Goal: Information Seeking & Learning: Learn about a topic

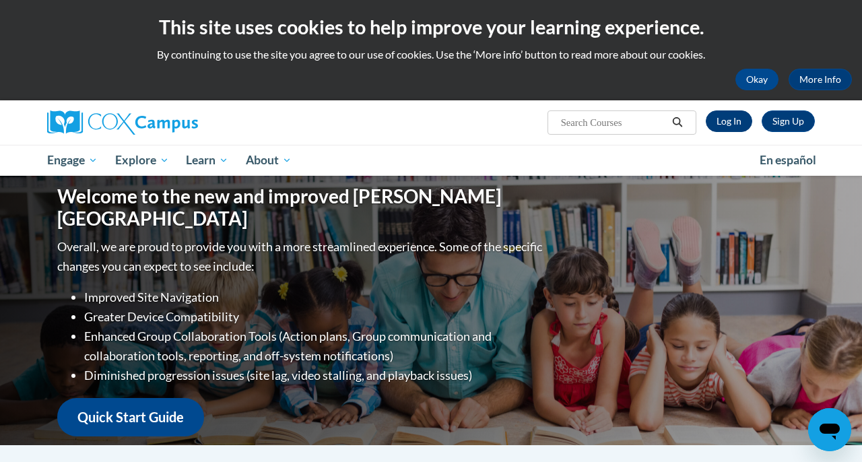
click at [727, 121] on link "Log In" at bounding box center [729, 121] width 46 height 22
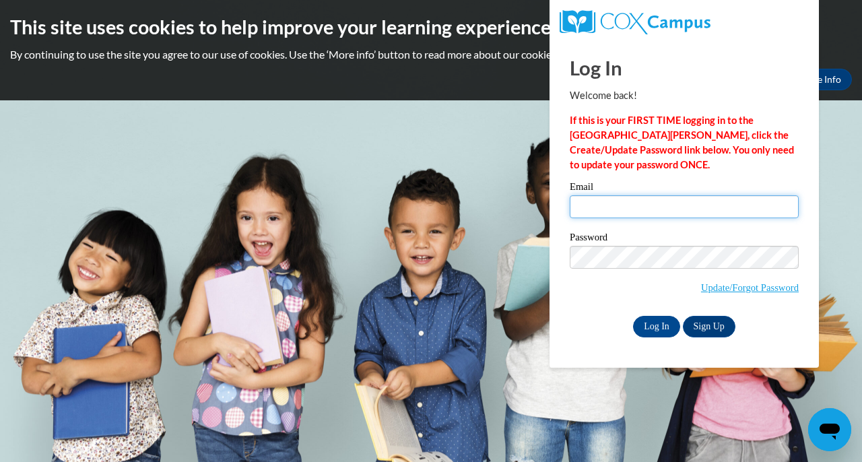
type input "[EMAIL_ADDRESS][DOMAIN_NAME]"
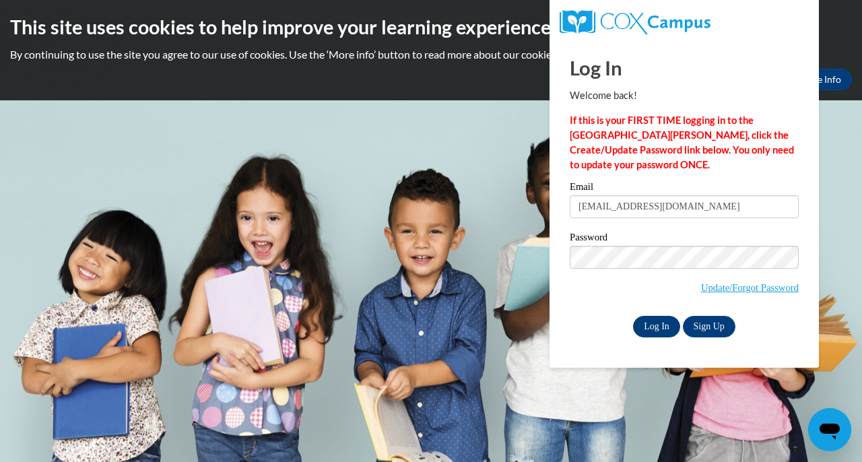
click at [661, 325] on input "Log In" at bounding box center [656, 327] width 47 height 22
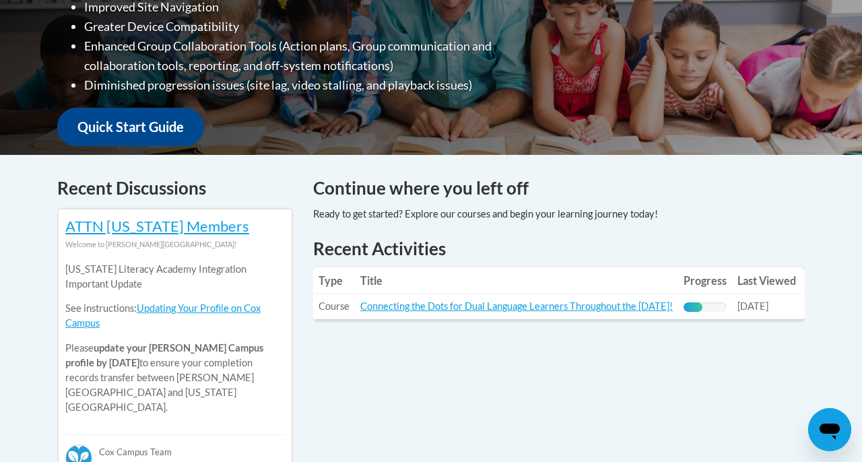
scroll to position [428, 0]
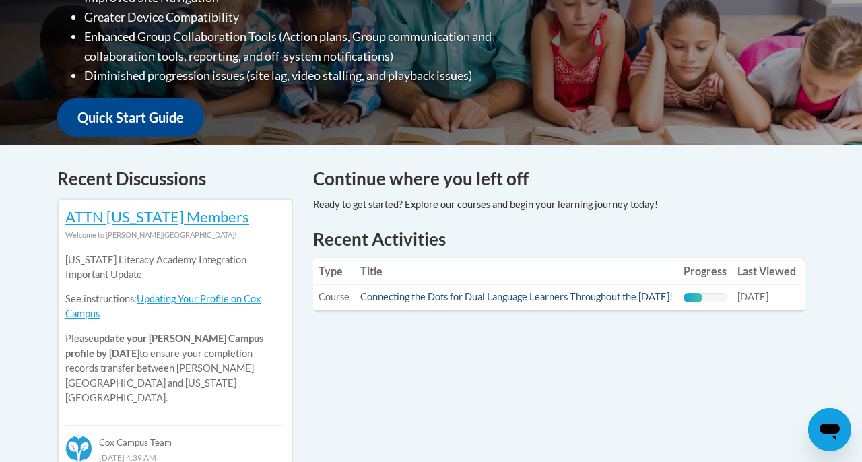
click at [592, 298] on link "Connecting the Dots for Dual Language Learners Throughout the Preschool Day!" at bounding box center [516, 296] width 312 height 11
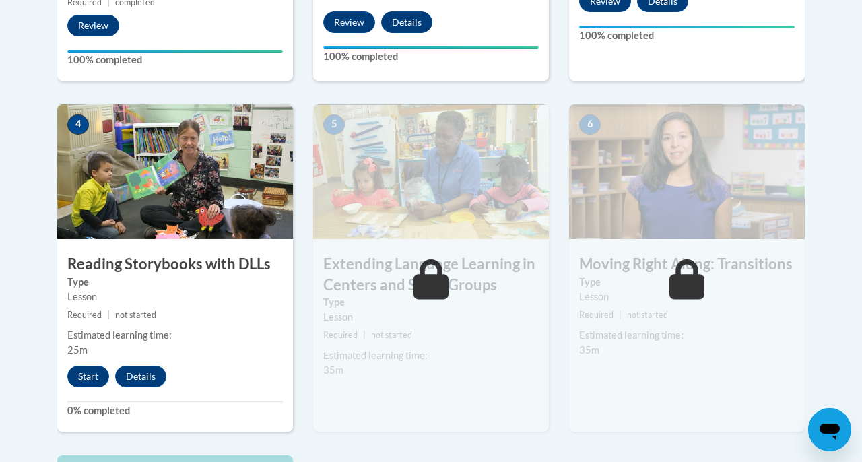
scroll to position [755, 0]
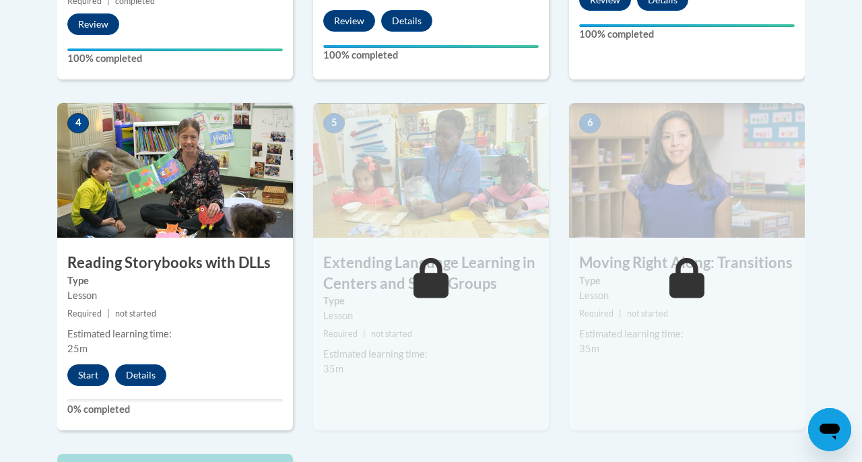
click at [86, 369] on button "Start" at bounding box center [88, 375] width 42 height 22
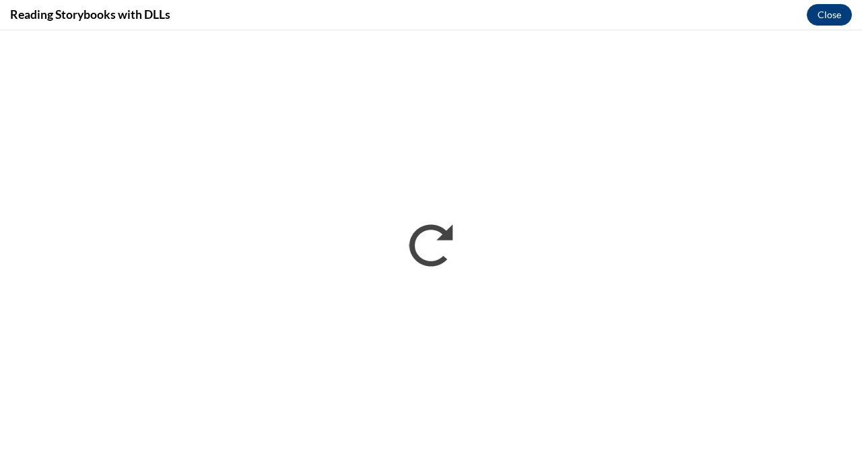
scroll to position [0, 0]
